Goal: Task Accomplishment & Management: Manage account settings

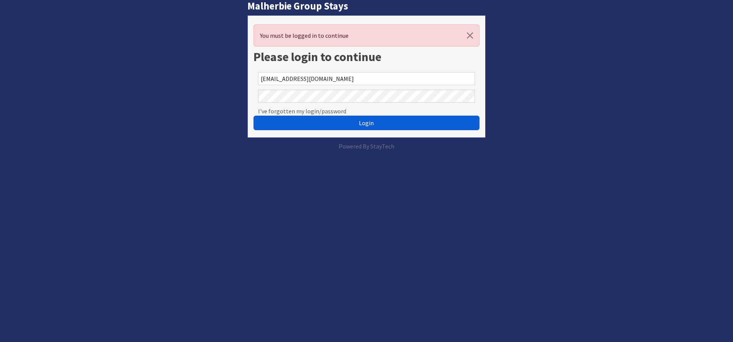
click at [366, 124] on span "Login" at bounding box center [366, 123] width 15 height 8
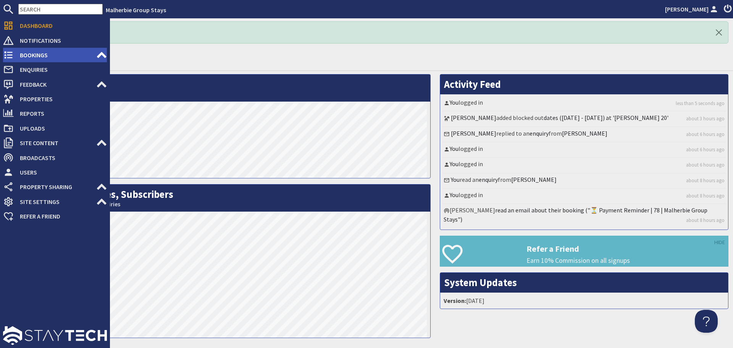
click at [24, 52] on span "Bookings" at bounding box center [55, 55] width 82 height 12
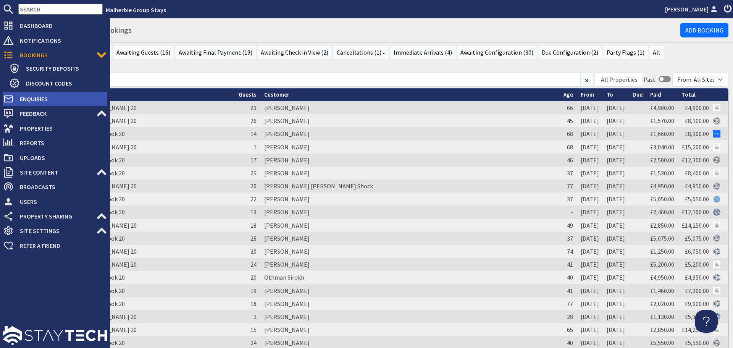
click at [48, 100] on span "Enquiries" at bounding box center [60, 99] width 93 height 12
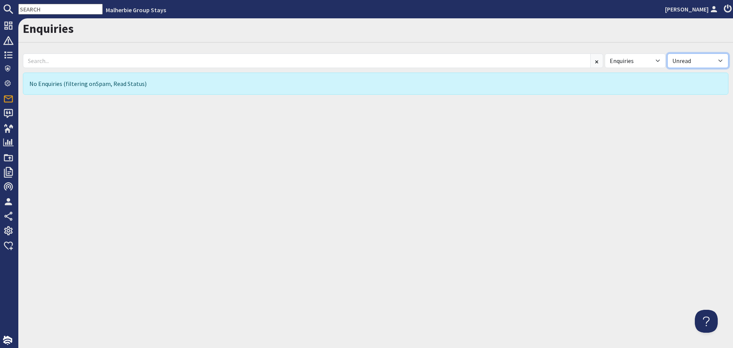
click at [721, 60] on select "All Read Unread" at bounding box center [697, 60] width 61 height 15
select select
click at [667, 53] on select "All Read Unread" at bounding box center [697, 60] width 61 height 15
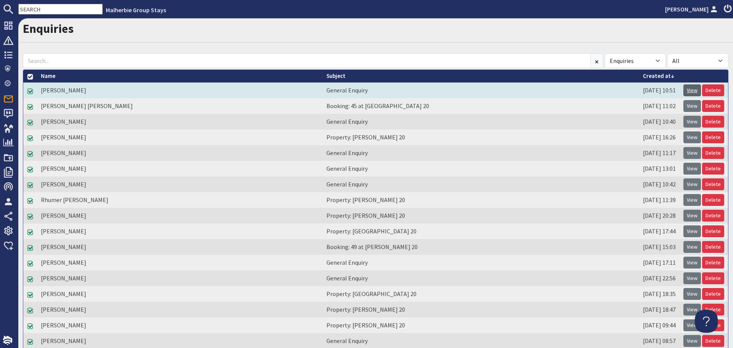
click at [690, 88] on link "View" at bounding box center [692, 90] width 18 height 12
